Goal: Transaction & Acquisition: Purchase product/service

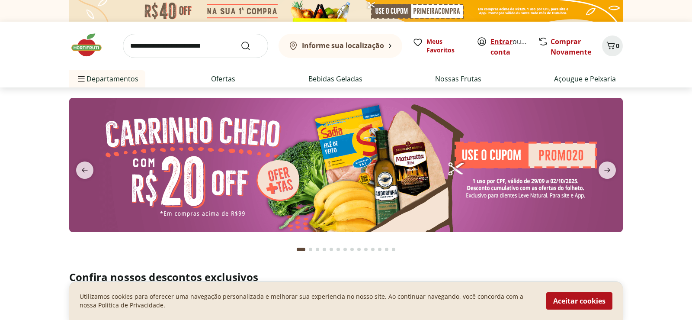
click at [498, 40] on link "Entrar" at bounding box center [501, 42] width 22 height 10
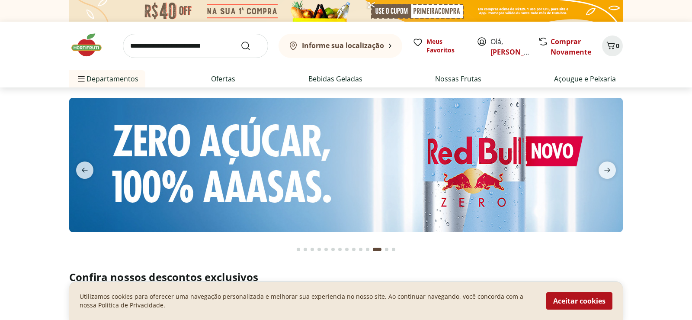
click at [138, 47] on input "search" at bounding box center [195, 46] width 145 height 24
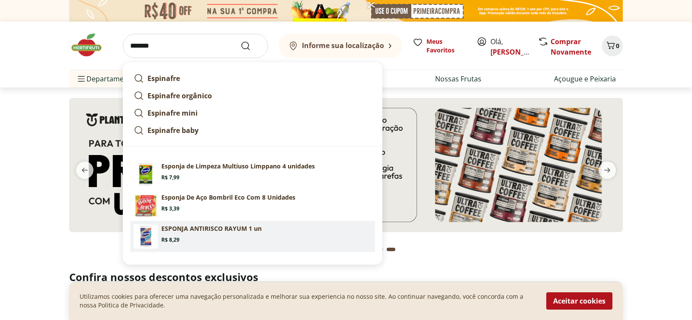
click at [202, 228] on p "ESPONJA ANTIRISCO RAYUM 1 un" at bounding box center [211, 228] width 100 height 9
type input "**********"
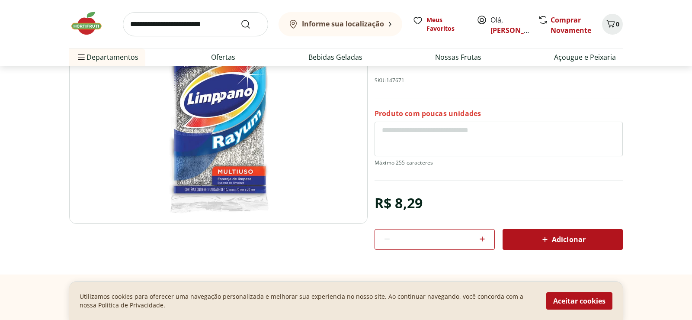
scroll to position [132, 0]
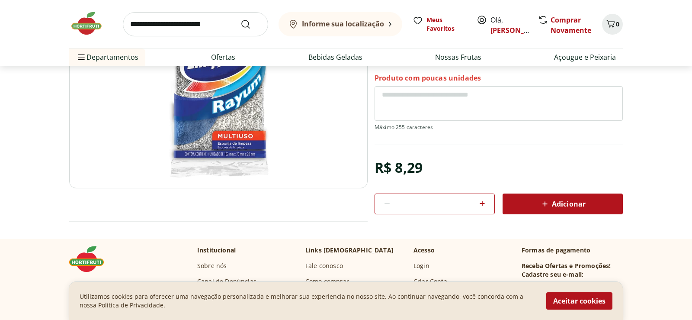
click at [564, 204] on span "Adicionar" at bounding box center [563, 203] width 46 height 10
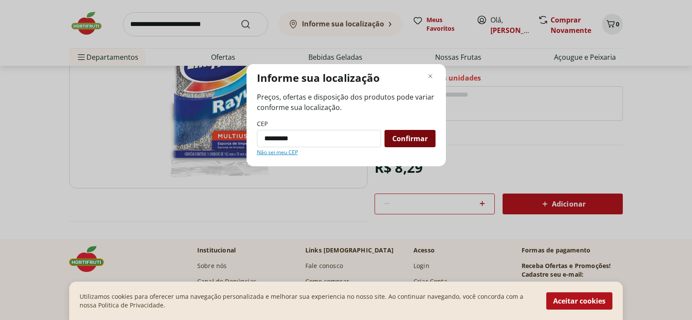
type input "*********"
click at [406, 139] on span "Confirmar" at bounding box center [409, 138] width 35 height 7
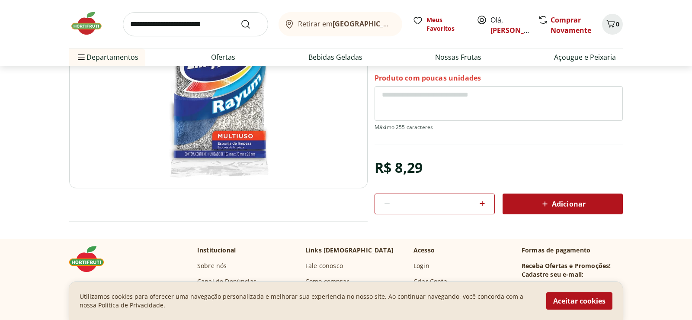
click at [574, 202] on span "Adicionar" at bounding box center [563, 203] width 46 height 10
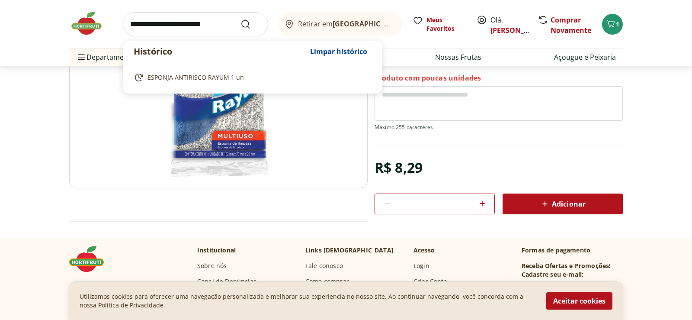
click at [131, 24] on input "search" at bounding box center [195, 24] width 145 height 24
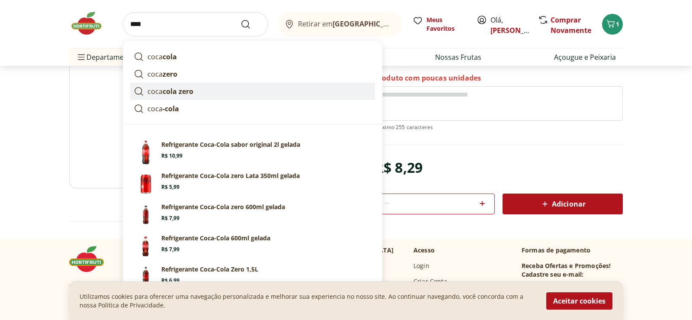
click at [192, 89] on strong "cola zero" at bounding box center [178, 91] width 31 height 10
type input "**********"
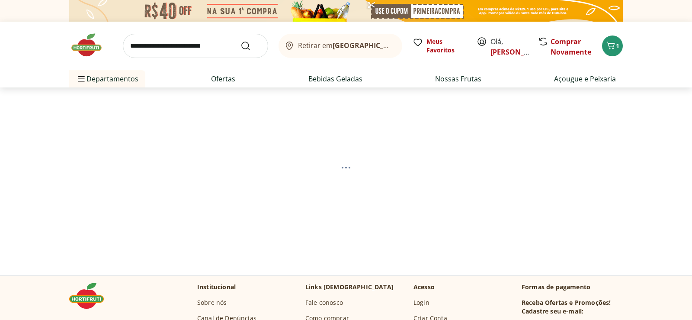
select select "**********"
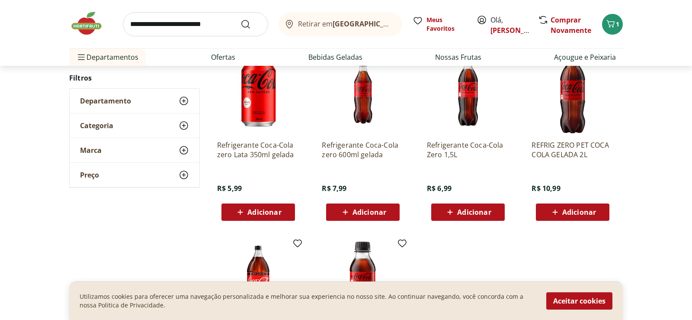
scroll to position [265, 0]
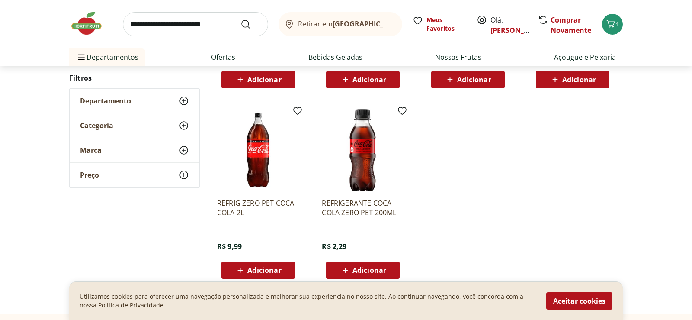
click at [346, 269] on icon at bounding box center [344, 269] width 5 height 5
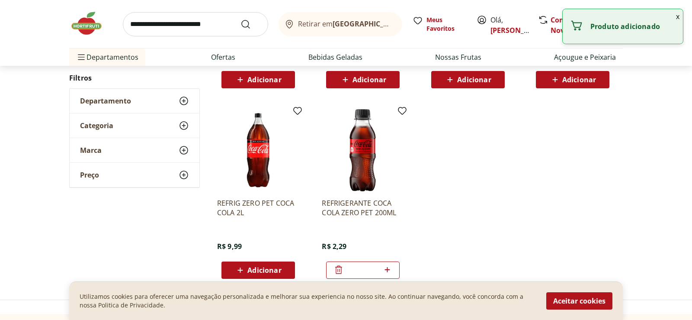
click at [385, 270] on icon at bounding box center [387, 269] width 11 height 10
type input "*"
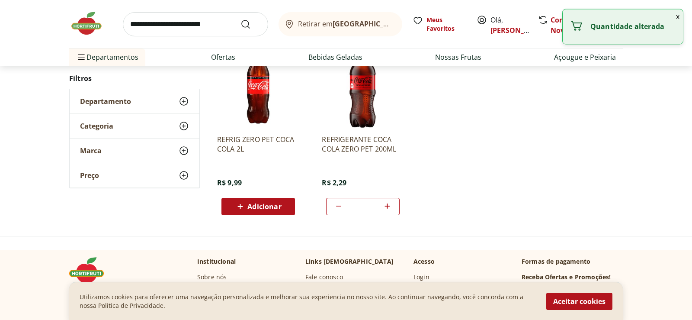
scroll to position [397, 0]
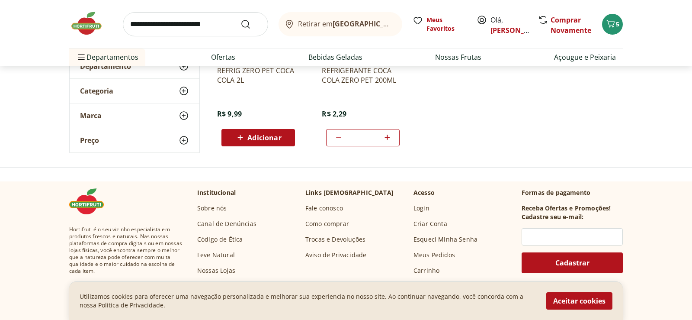
click at [359, 142] on input "*" at bounding box center [363, 138] width 38 height 10
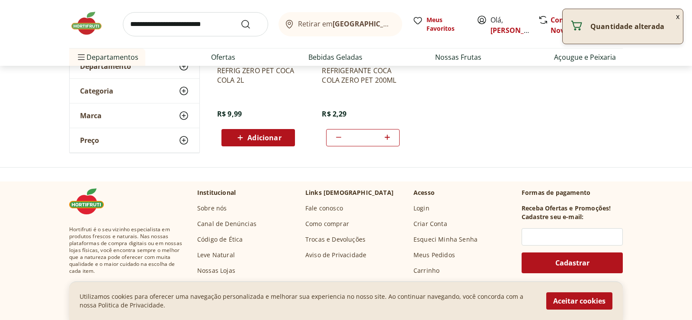
click at [358, 142] on div "*" at bounding box center [363, 137] width 74 height 17
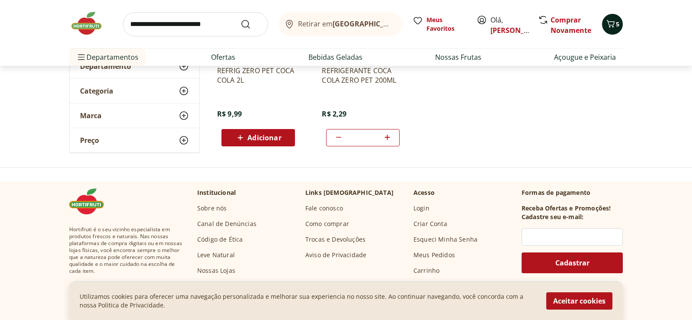
click at [611, 23] on icon "Carrinho" at bounding box center [610, 24] width 10 height 10
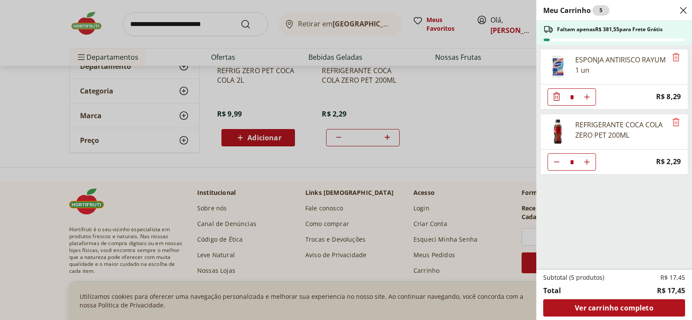
click at [476, 124] on div "Meu Carrinho 5 Faltam apenas R$ 381,55 para Frete Grátis ESPONJA ANTIRISCO RAYU…" at bounding box center [346, 160] width 692 height 320
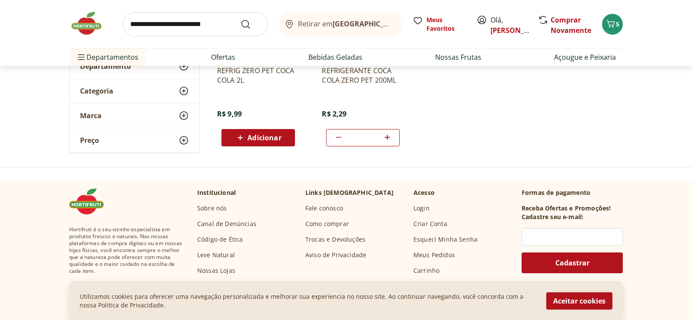
click at [136, 26] on input "search" at bounding box center [195, 24] width 145 height 24
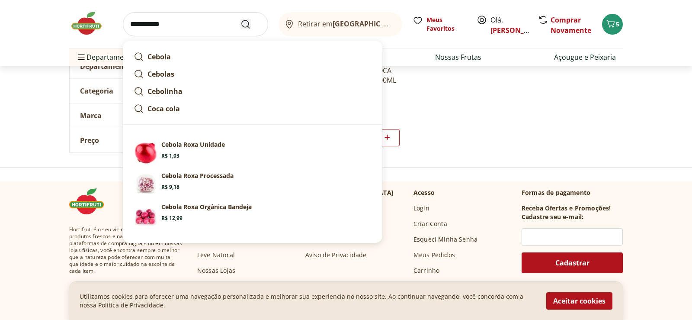
type input "**********"
click at [246, 25] on icon "Submit Search" at bounding box center [245, 24] width 10 height 10
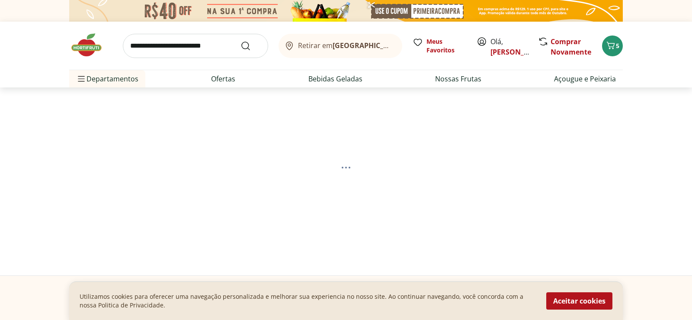
select select "**********"
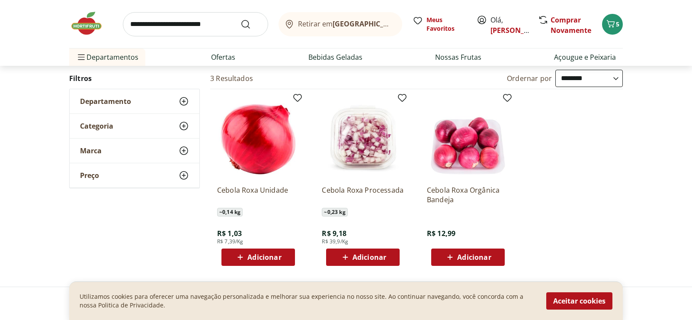
scroll to position [88, 0]
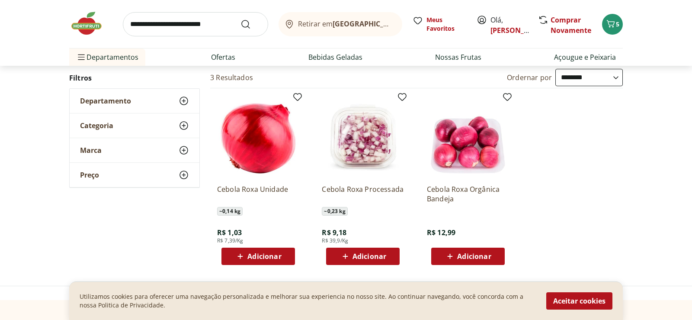
click at [241, 255] on icon at bounding box center [240, 256] width 11 height 10
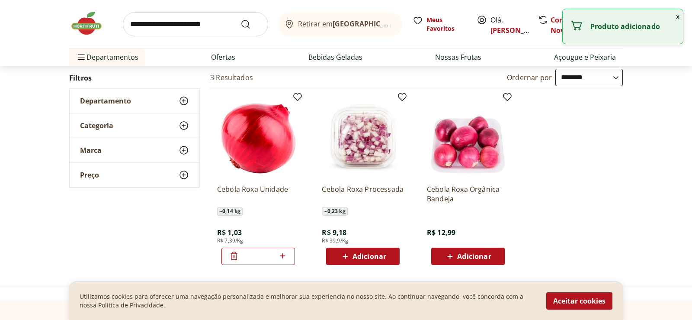
click at [283, 256] on icon at bounding box center [282, 255] width 5 height 5
click at [282, 253] on icon at bounding box center [282, 255] width 11 height 10
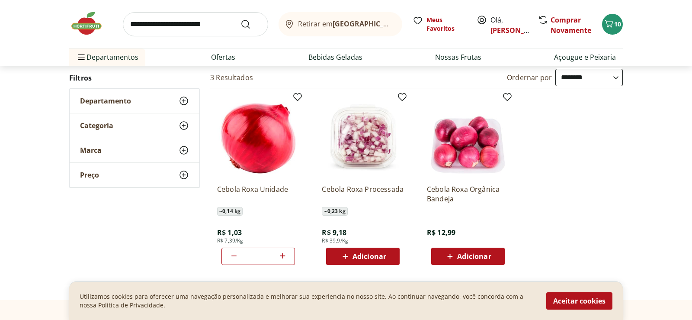
click at [235, 254] on icon at bounding box center [234, 255] width 10 height 10
type input "*"
click at [613, 18] on div "9" at bounding box center [612, 24] width 7 height 14
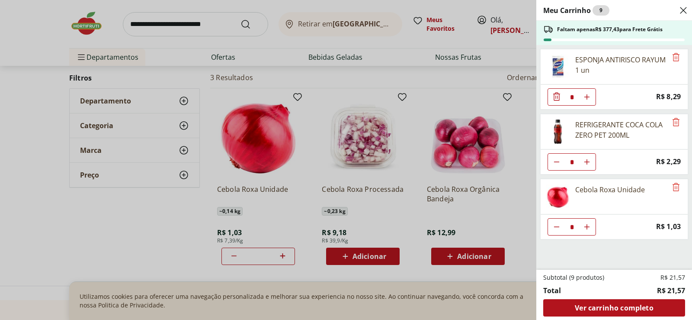
click at [451, 92] on div "Meu Carrinho 9 Faltam apenas R$ 377,43 para Frete Grátis ESPONJA ANTIRISCO RAYU…" at bounding box center [346, 160] width 692 height 320
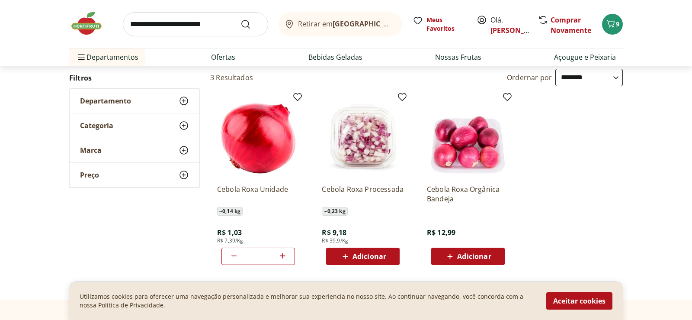
click at [133, 22] on input "search" at bounding box center [195, 24] width 145 height 24
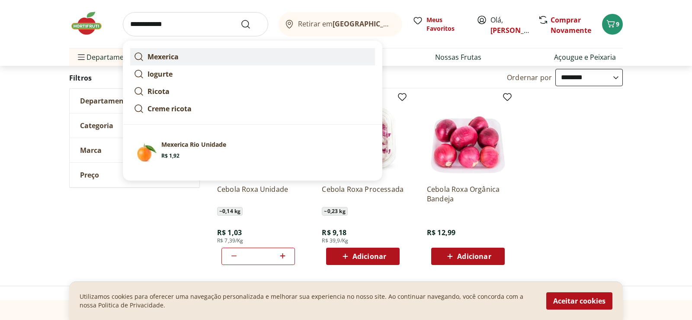
click at [154, 52] on strong "Mexerica" at bounding box center [162, 57] width 31 height 10
type input "********"
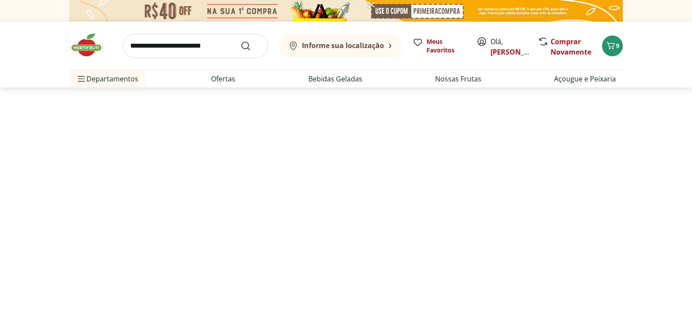
select select "**********"
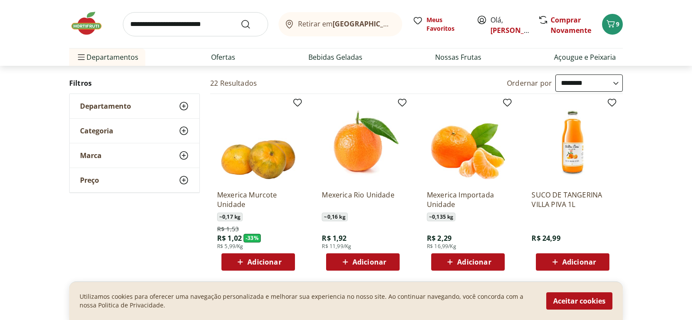
scroll to position [88, 0]
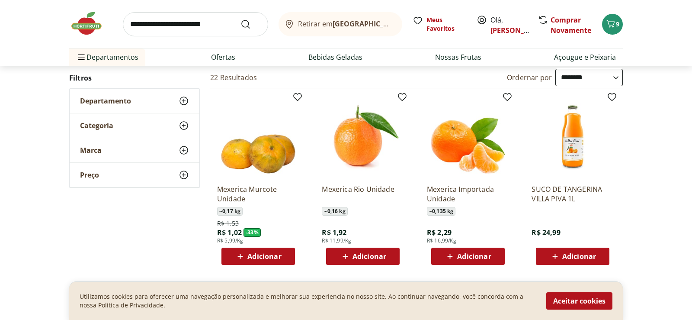
click at [344, 255] on icon at bounding box center [345, 256] width 11 height 10
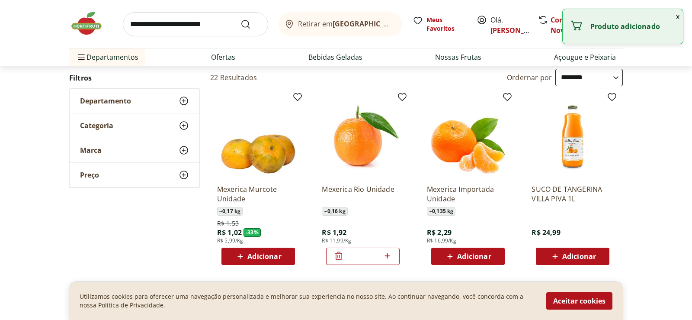
click at [388, 254] on icon at bounding box center [387, 255] width 11 height 10
type input "*"
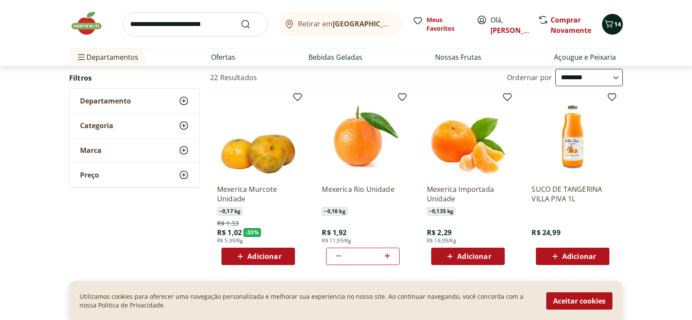
click at [608, 19] on icon "Carrinho" at bounding box center [609, 24] width 10 height 10
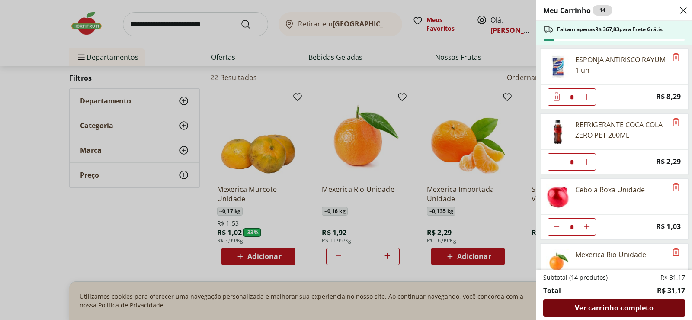
click at [612, 305] on span "Ver carrinho completo" at bounding box center [614, 307] width 78 height 7
click at [179, 247] on div "Meu Carrinho 14 Faltam apenas R$ 367,83 para Frete Grátis ESPONJA ANTIRISCO RAY…" at bounding box center [346, 160] width 692 height 320
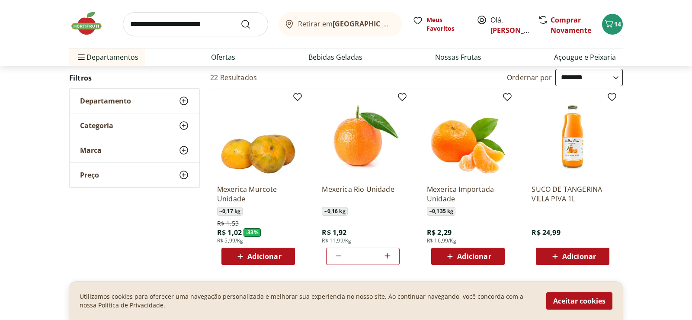
click at [130, 24] on input "search" at bounding box center [195, 24] width 145 height 24
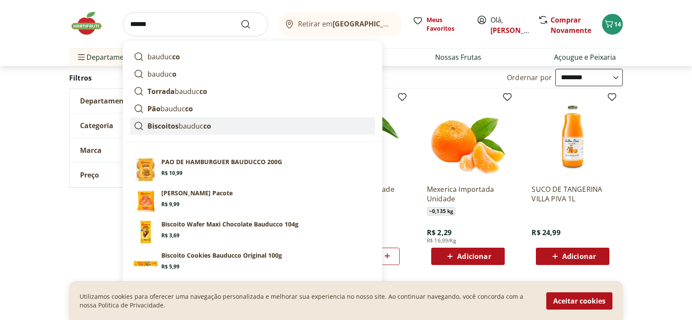
click at [163, 127] on strong "Biscoitos" at bounding box center [162, 126] width 31 height 10
type input "**********"
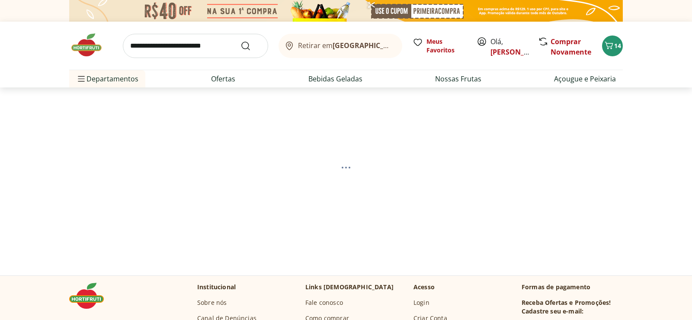
select select "**********"
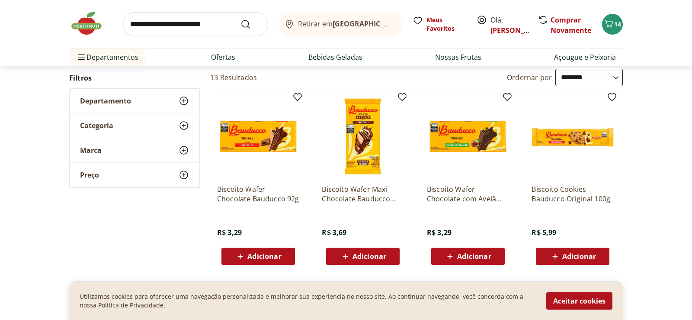
scroll to position [176, 0]
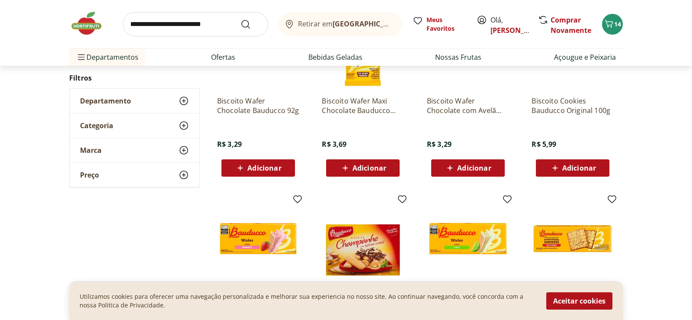
click at [242, 168] on icon at bounding box center [240, 168] width 11 height 10
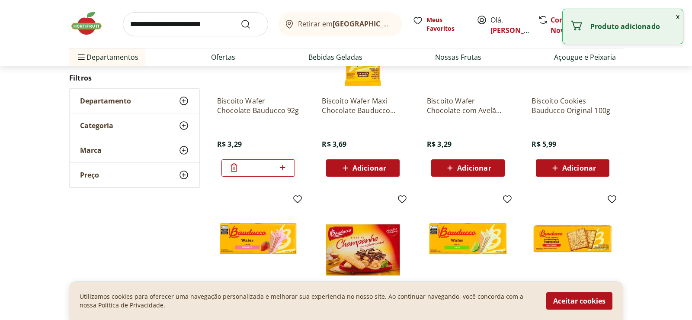
click at [279, 167] on icon at bounding box center [282, 167] width 11 height 10
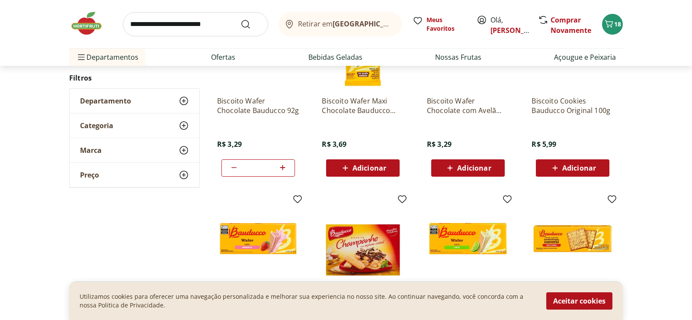
click at [282, 165] on icon at bounding box center [282, 167] width 11 height 10
type input "*"
click at [586, 296] on button "Aceitar cookies" at bounding box center [579, 300] width 66 height 17
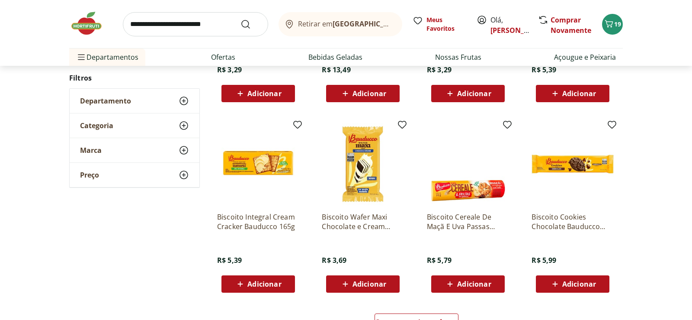
scroll to position [618, 0]
